Goal: Find specific page/section: Locate a particular part of the current website

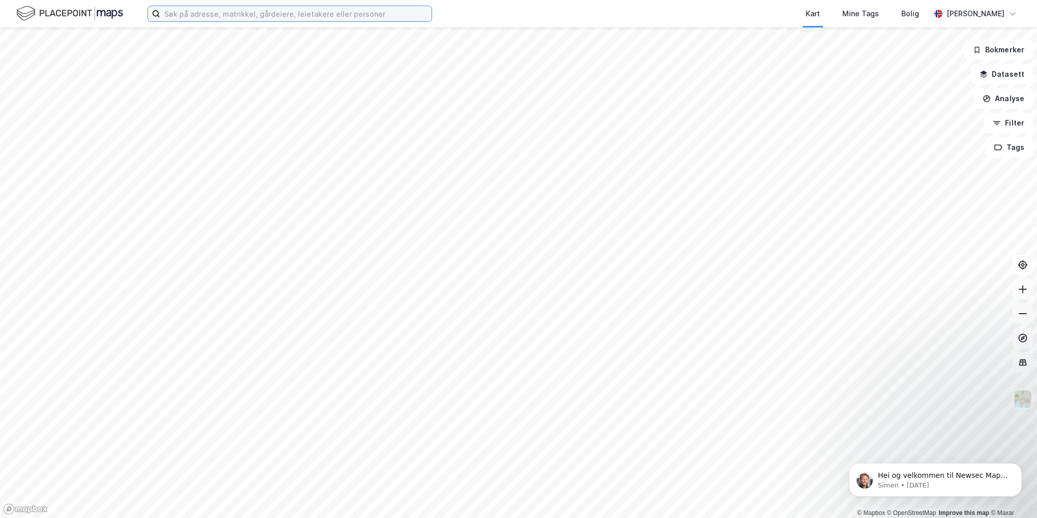
click at [207, 17] on input at bounding box center [296, 13] width 272 height 15
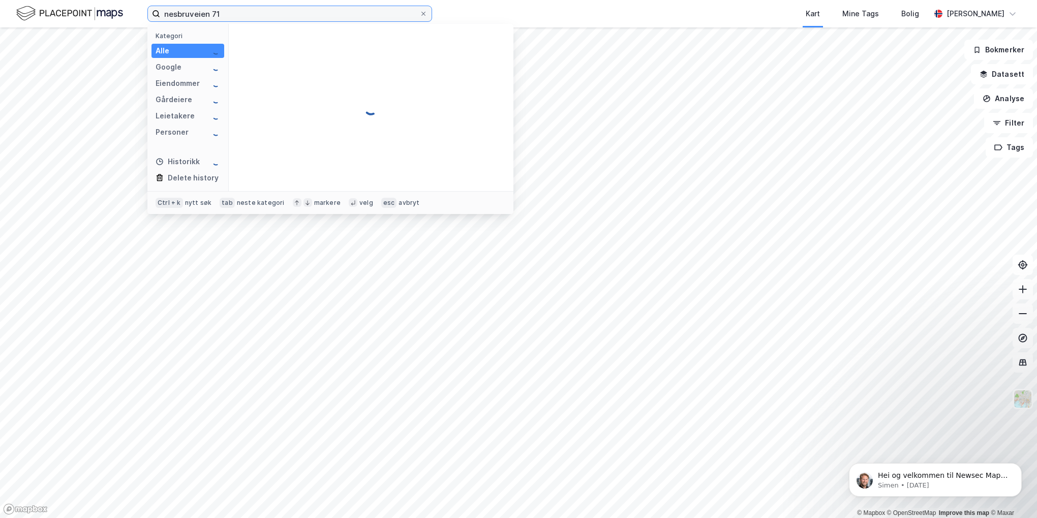
type input "nesbruveien 71"
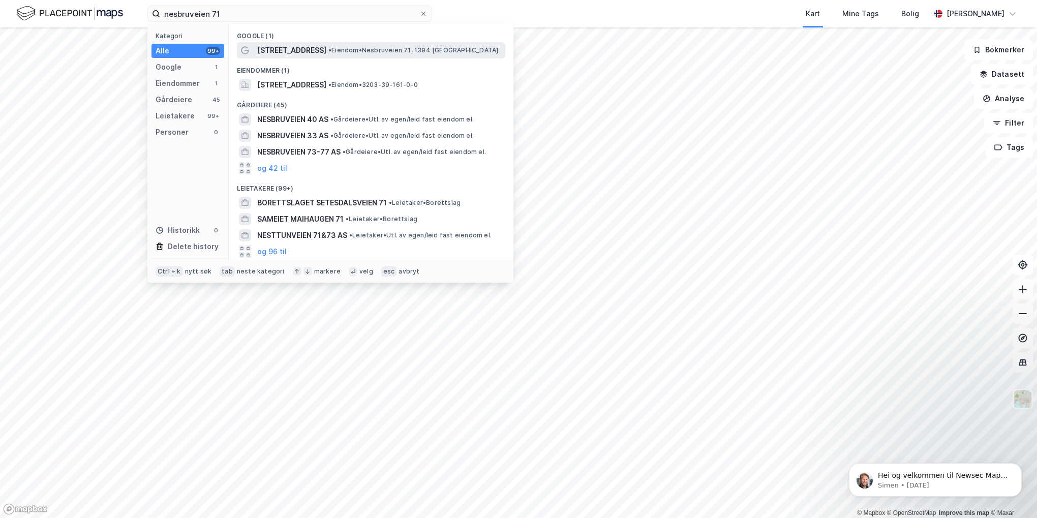
click at [336, 53] on span "• Eiendom • [STREET_ADDRESS] [GEOGRAPHIC_DATA]" at bounding box center [413, 50] width 170 height 8
